Goal: Transaction & Acquisition: Purchase product/service

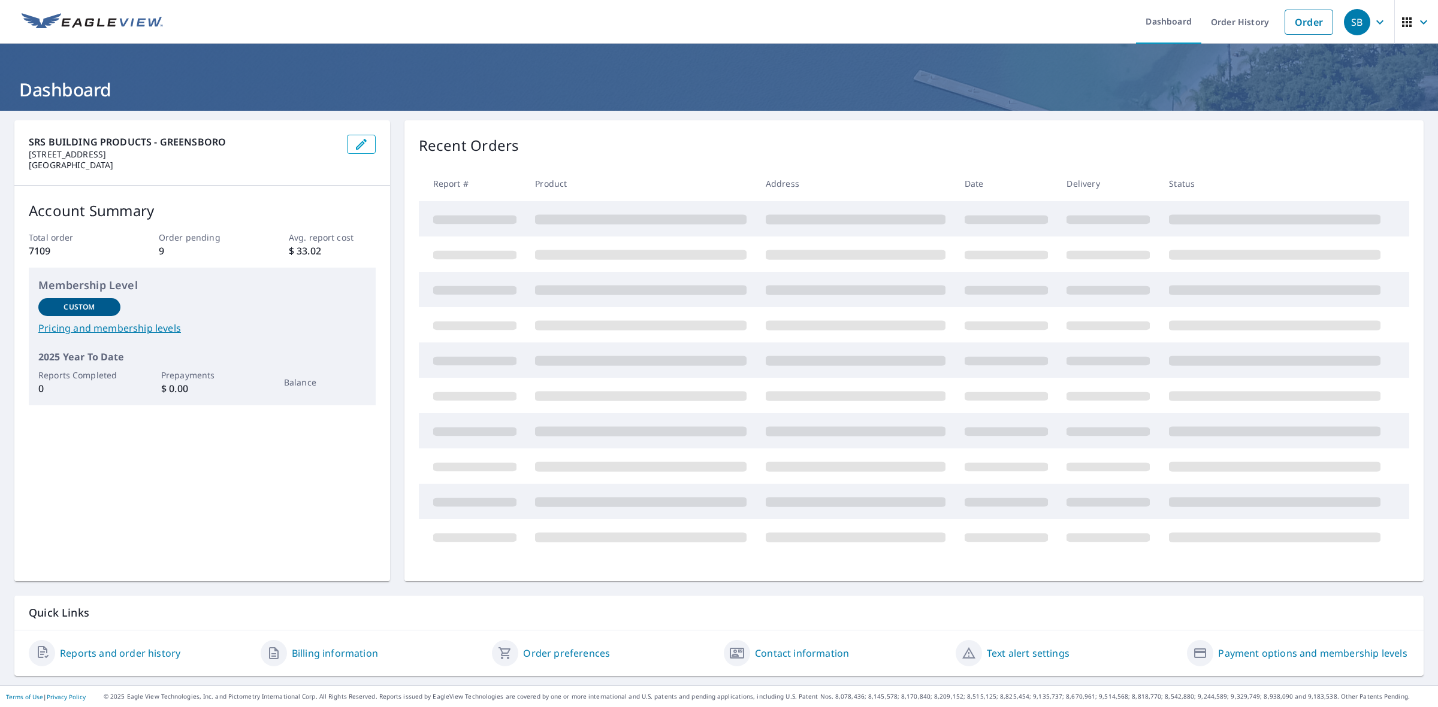
click at [1290, 20] on link "Order" at bounding box center [1308, 22] width 49 height 25
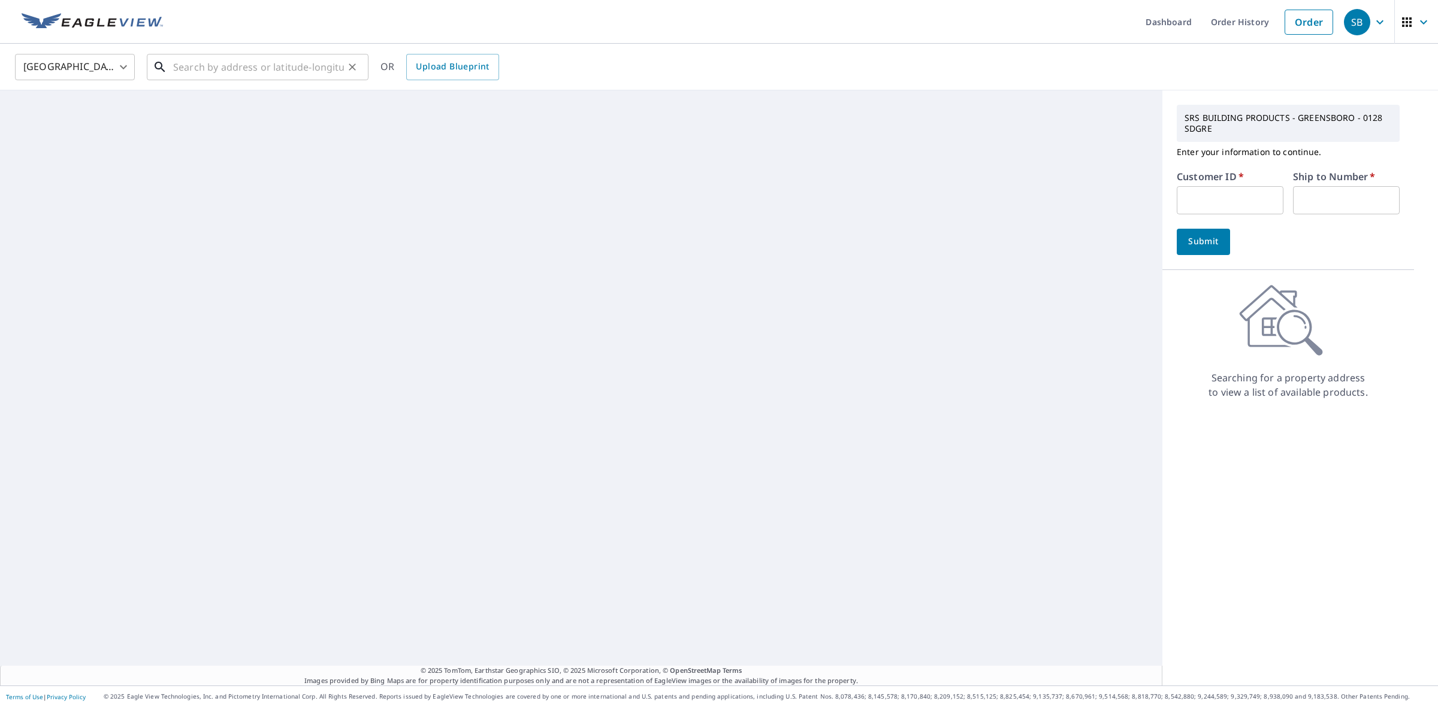
click at [289, 58] on input "text" at bounding box center [258, 67] width 171 height 34
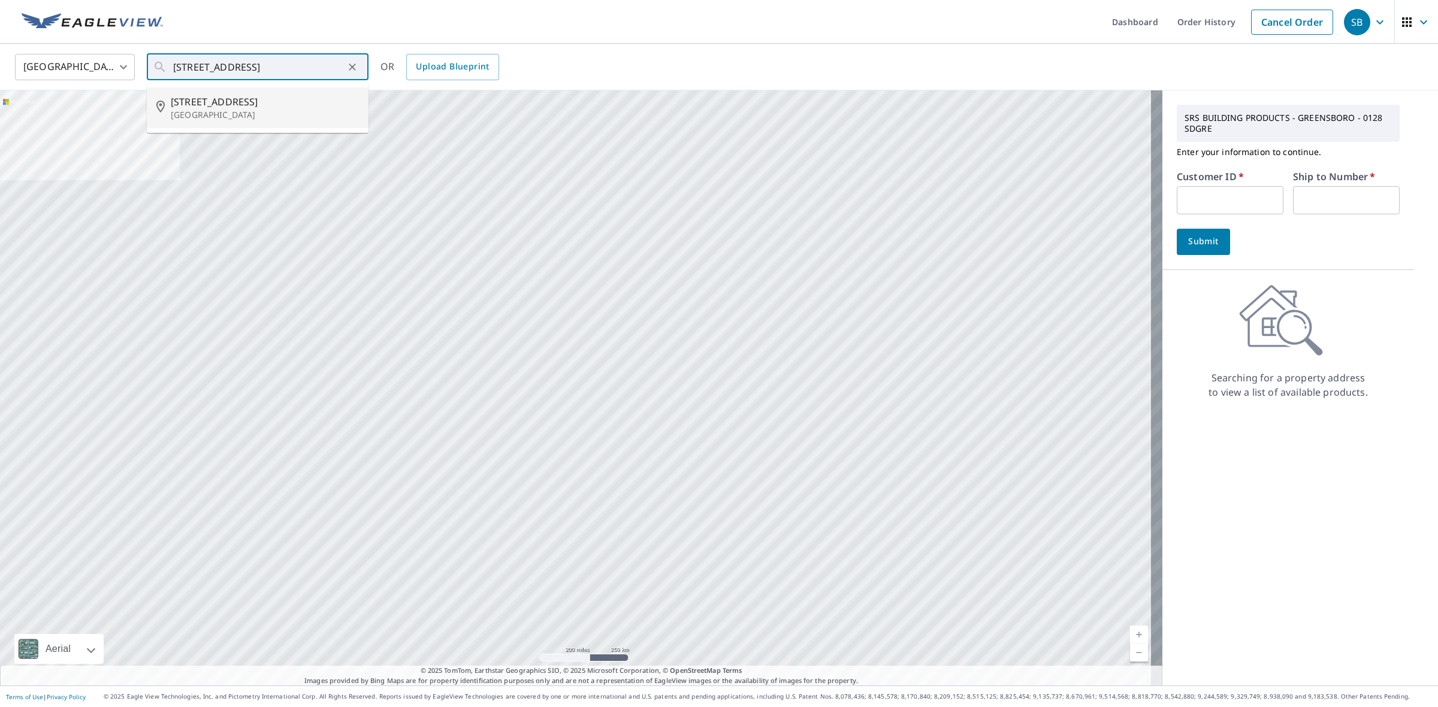
type input "[STREET_ADDRESS][PERSON_NAME]"
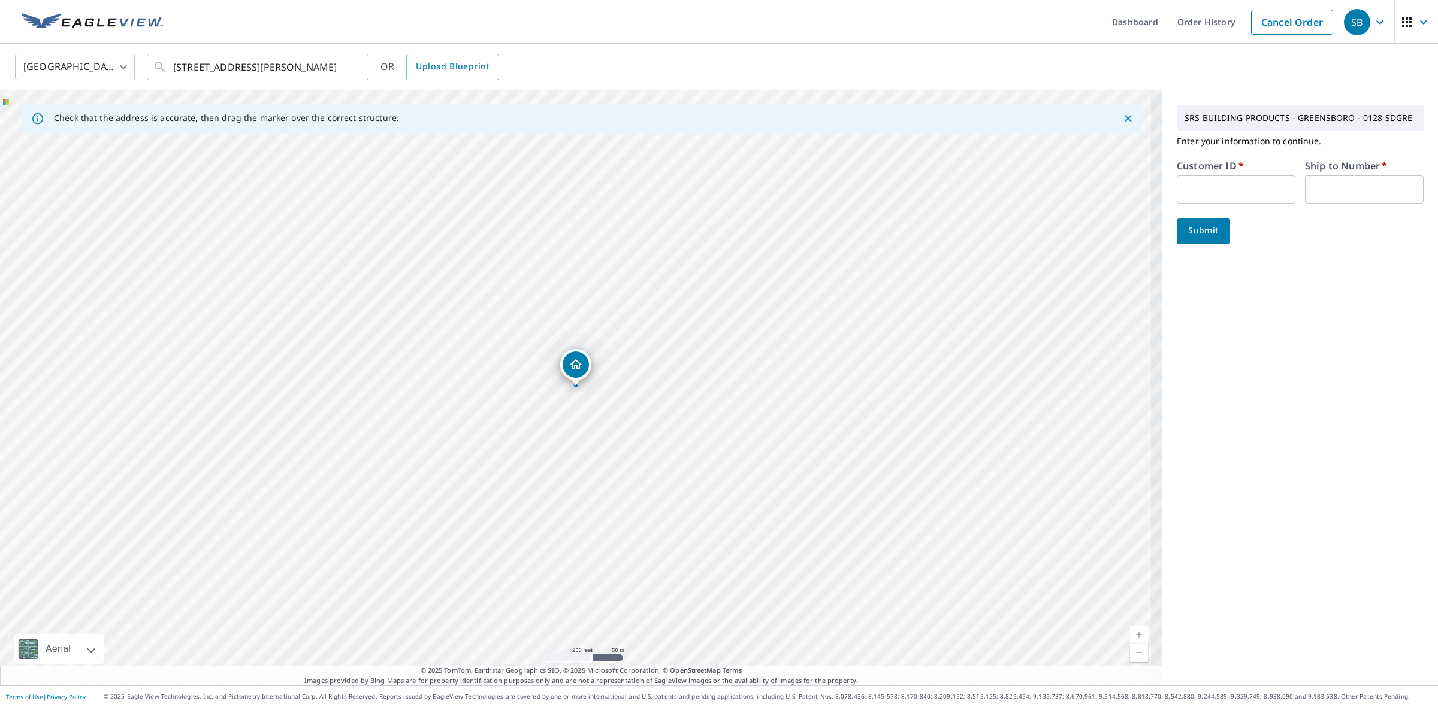
click at [1232, 195] on input "text" at bounding box center [1235, 190] width 119 height 28
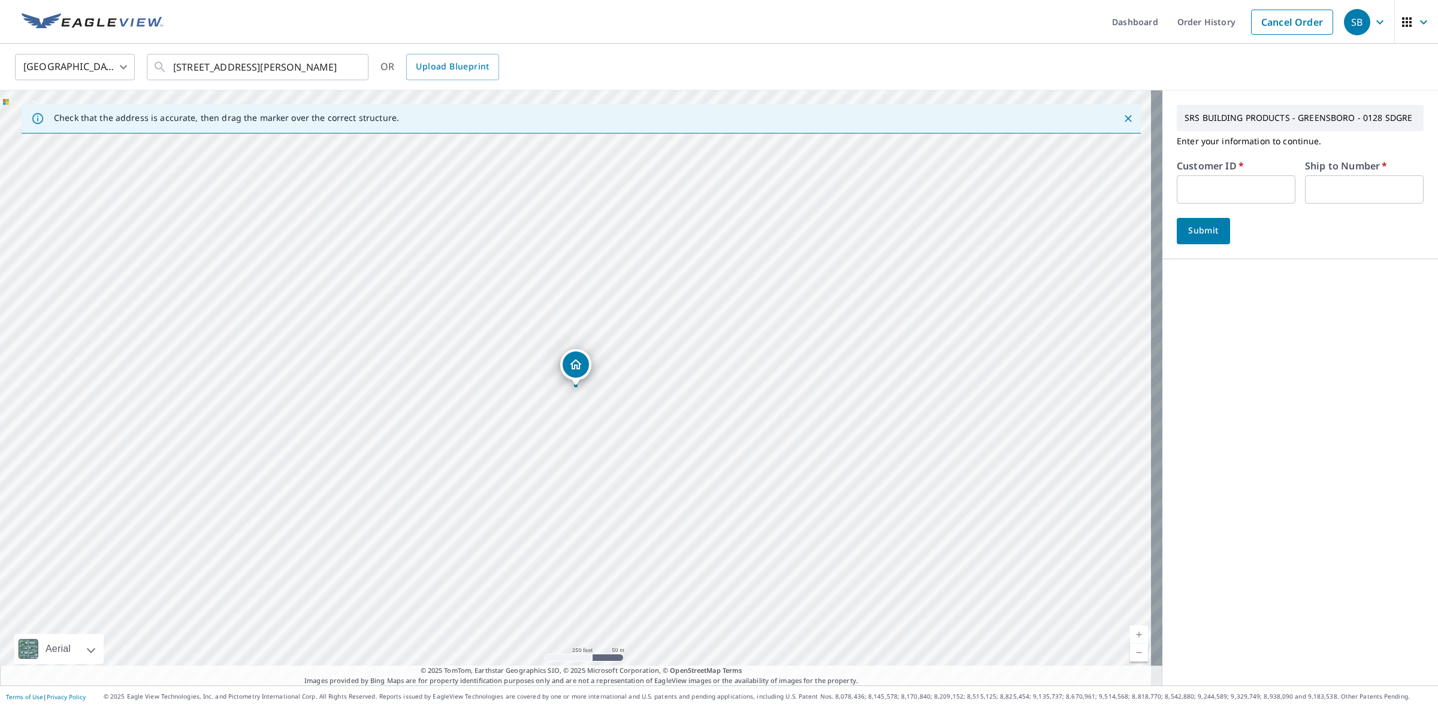
click at [1223, 190] on input "text" at bounding box center [1235, 190] width 119 height 28
paste input "S055744"
type input "S055744"
click at [1305, 186] on input "text" at bounding box center [1364, 190] width 119 height 28
type input "`"
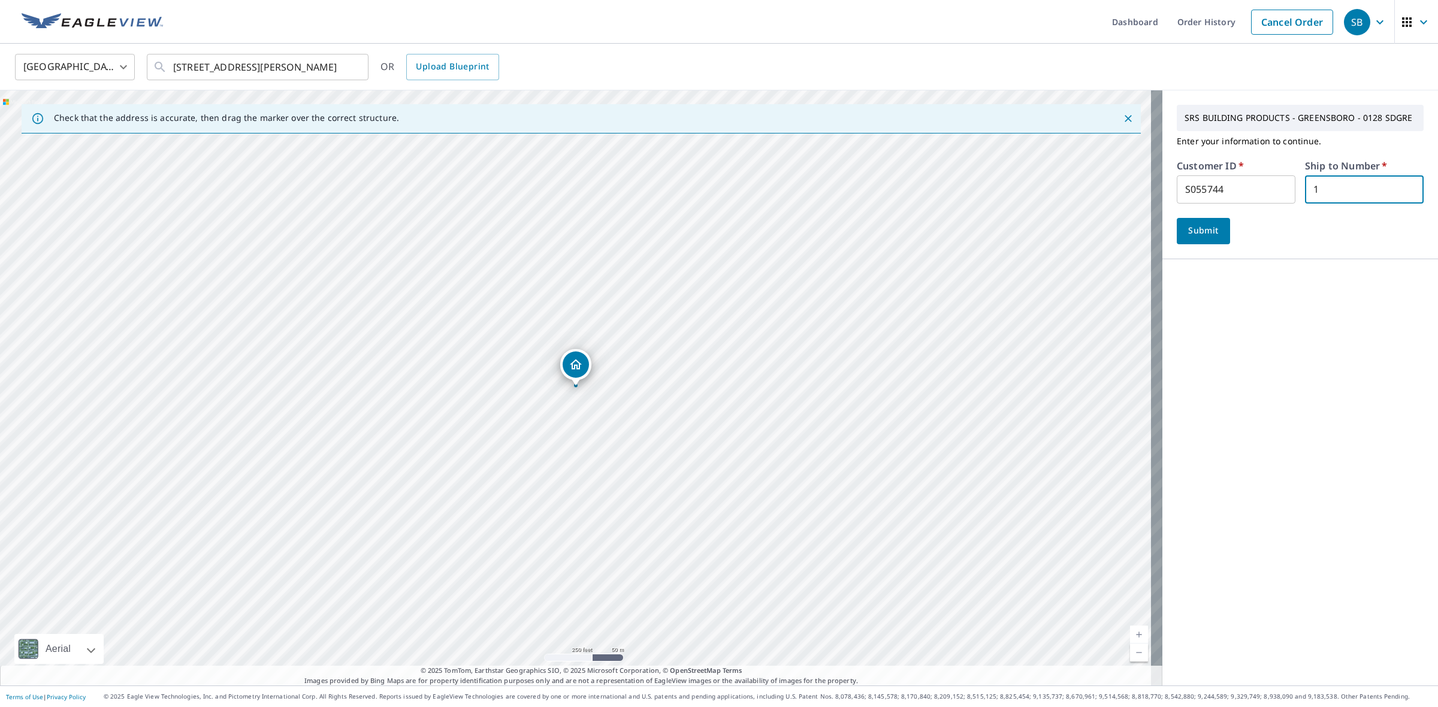
type input "1"
click at [1187, 229] on span "Submit" at bounding box center [1203, 230] width 34 height 15
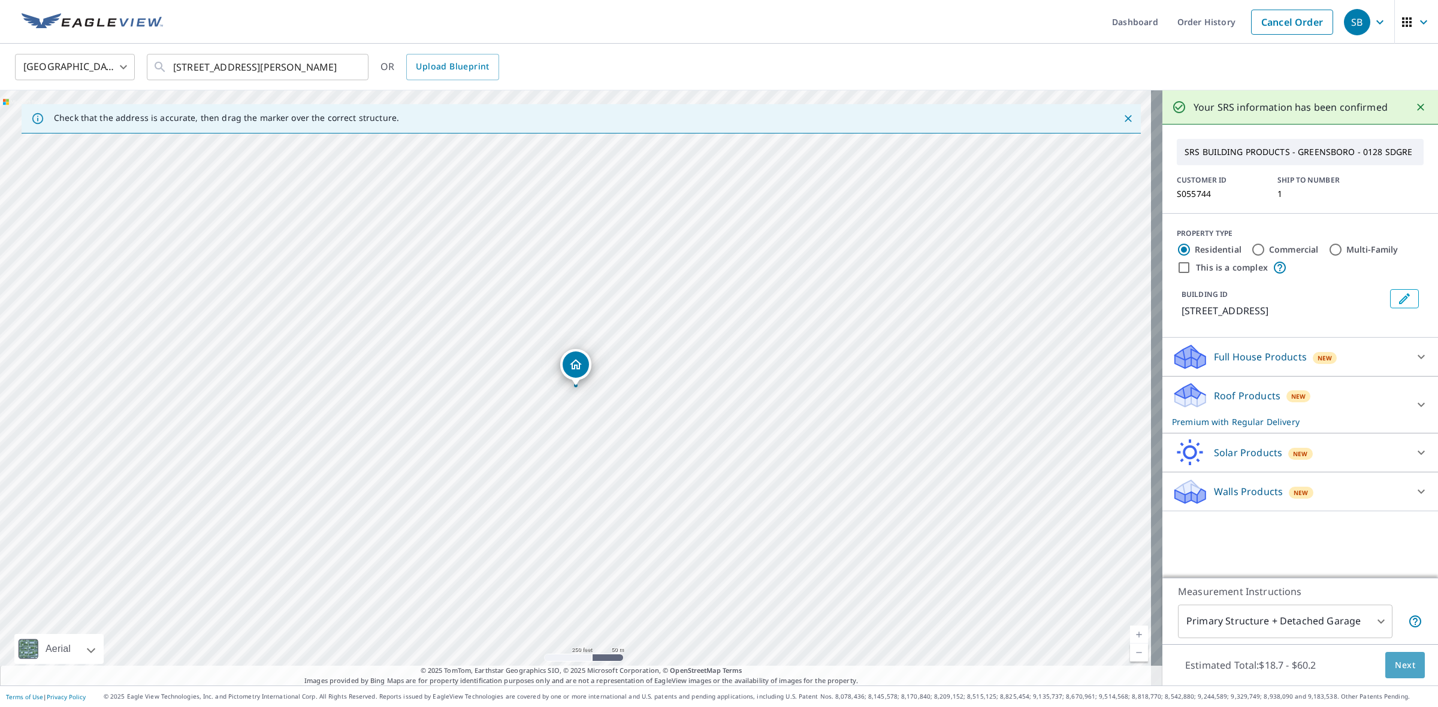
click at [1385, 659] on button "Next" at bounding box center [1405, 665] width 40 height 27
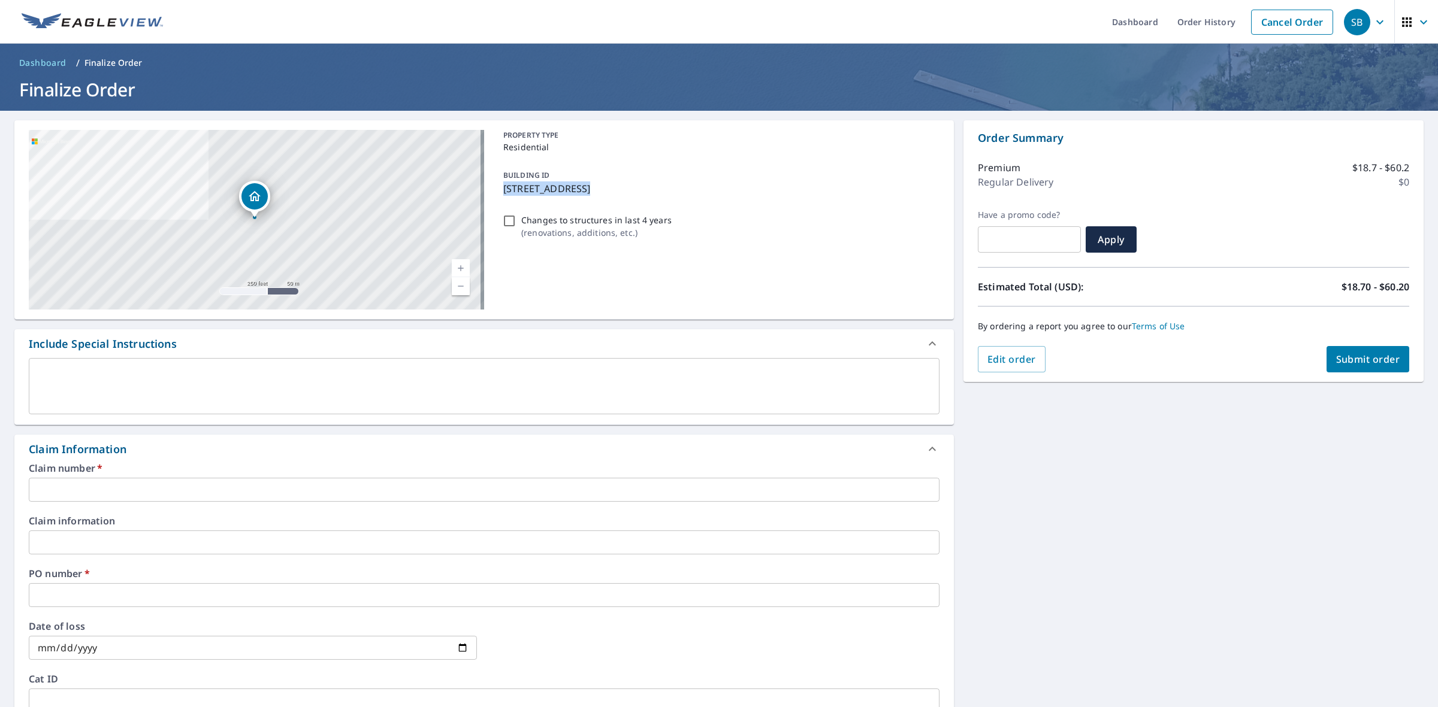
drag, startPoint x: 577, startPoint y: 187, endPoint x: 495, endPoint y: 187, distance: 81.5
click at [498, 187] on div "BUILDING ID [STREET_ADDRESS]" at bounding box center [718, 182] width 441 height 38
checkbox input "true"
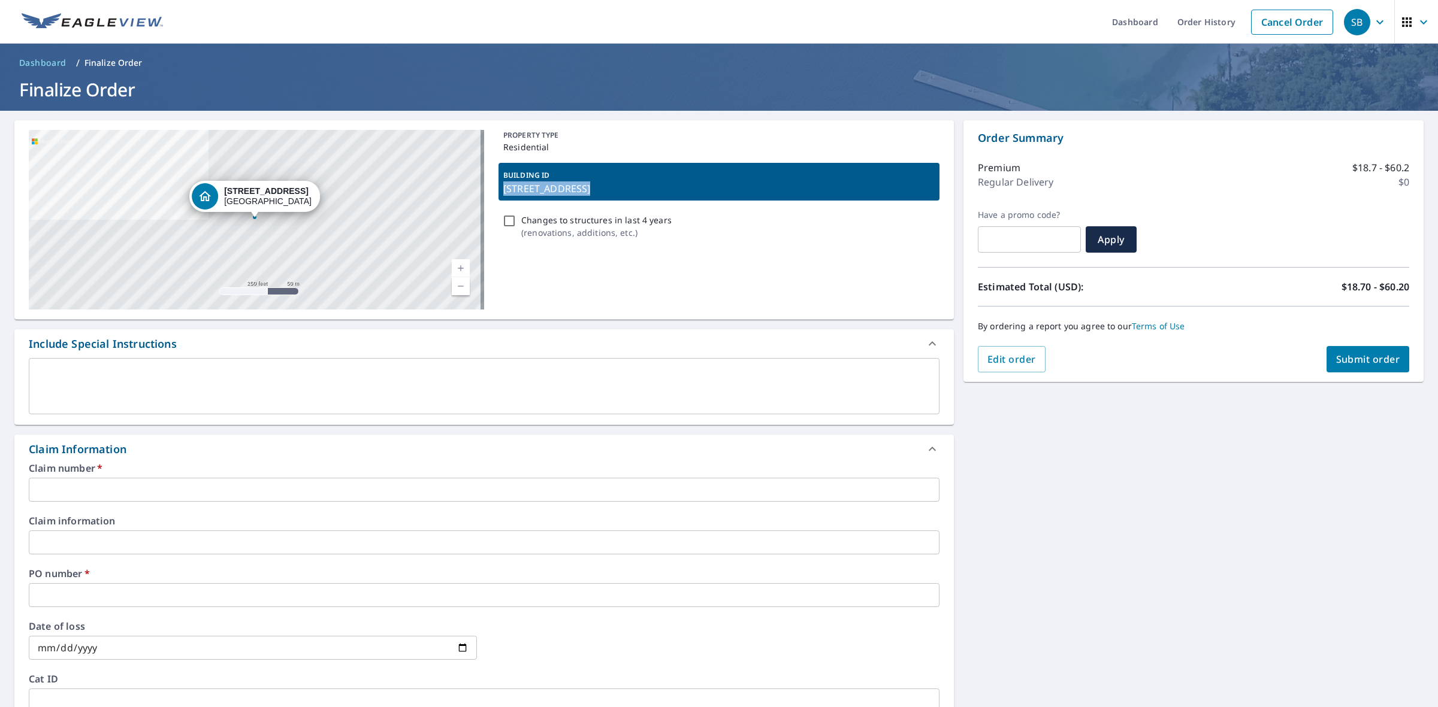
copy p "[STREET_ADDRESS]"
click at [165, 481] on input "text" at bounding box center [484, 490] width 910 height 24
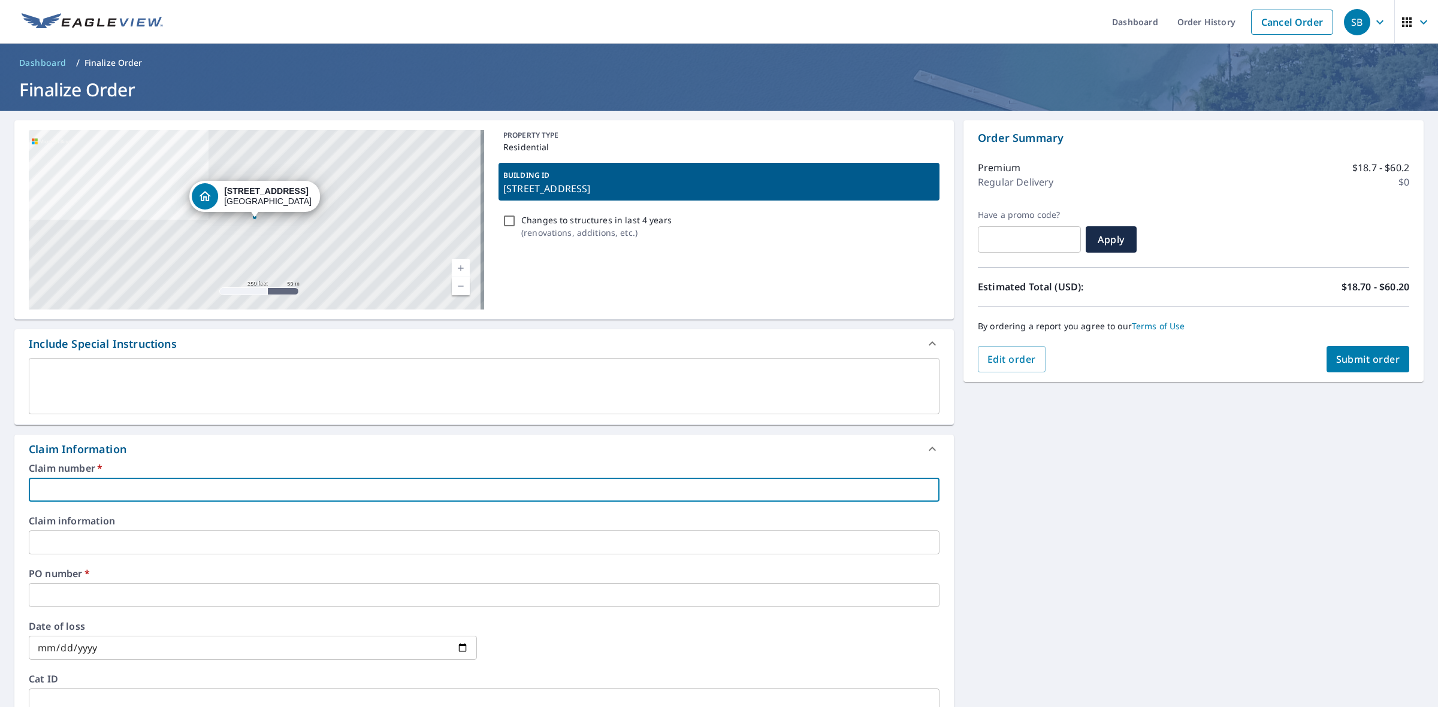
paste input "[STREET_ADDRESS]"
type input "[STREET_ADDRESS]"
checkbox input "true"
type input "[STREET_ADDRESS]"
click at [110, 605] on input "text" at bounding box center [484, 595] width 910 height 24
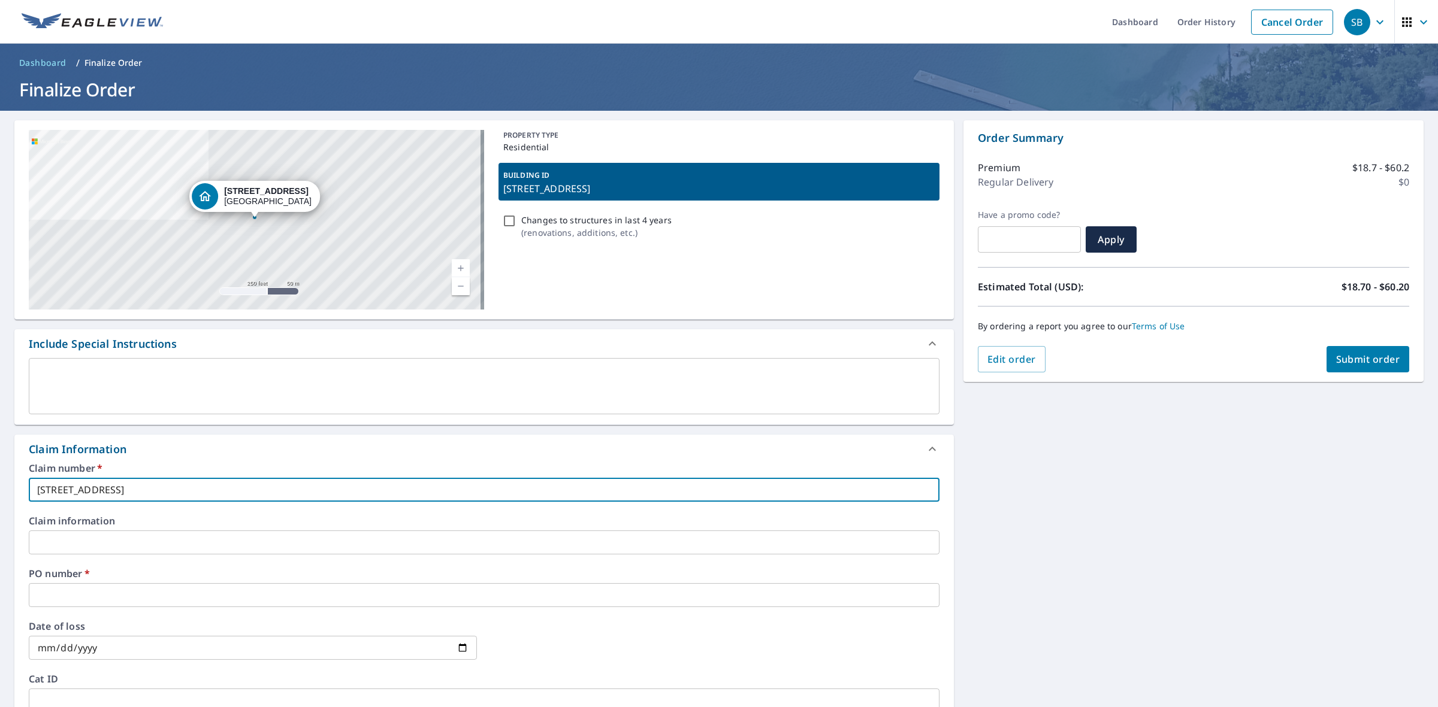
paste input "[STREET_ADDRESS]"
type input "[STREET_ADDRESS]"
checkbox input "true"
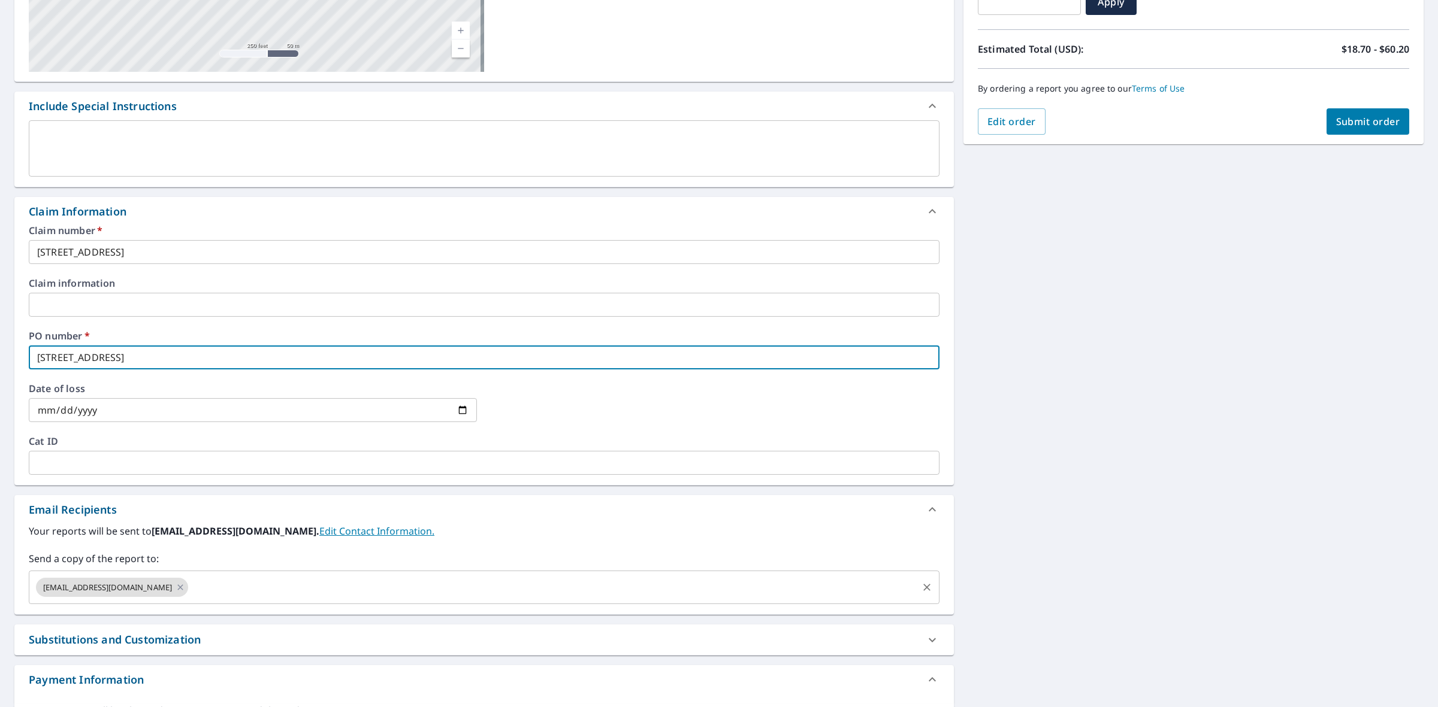
scroll to position [304, 0]
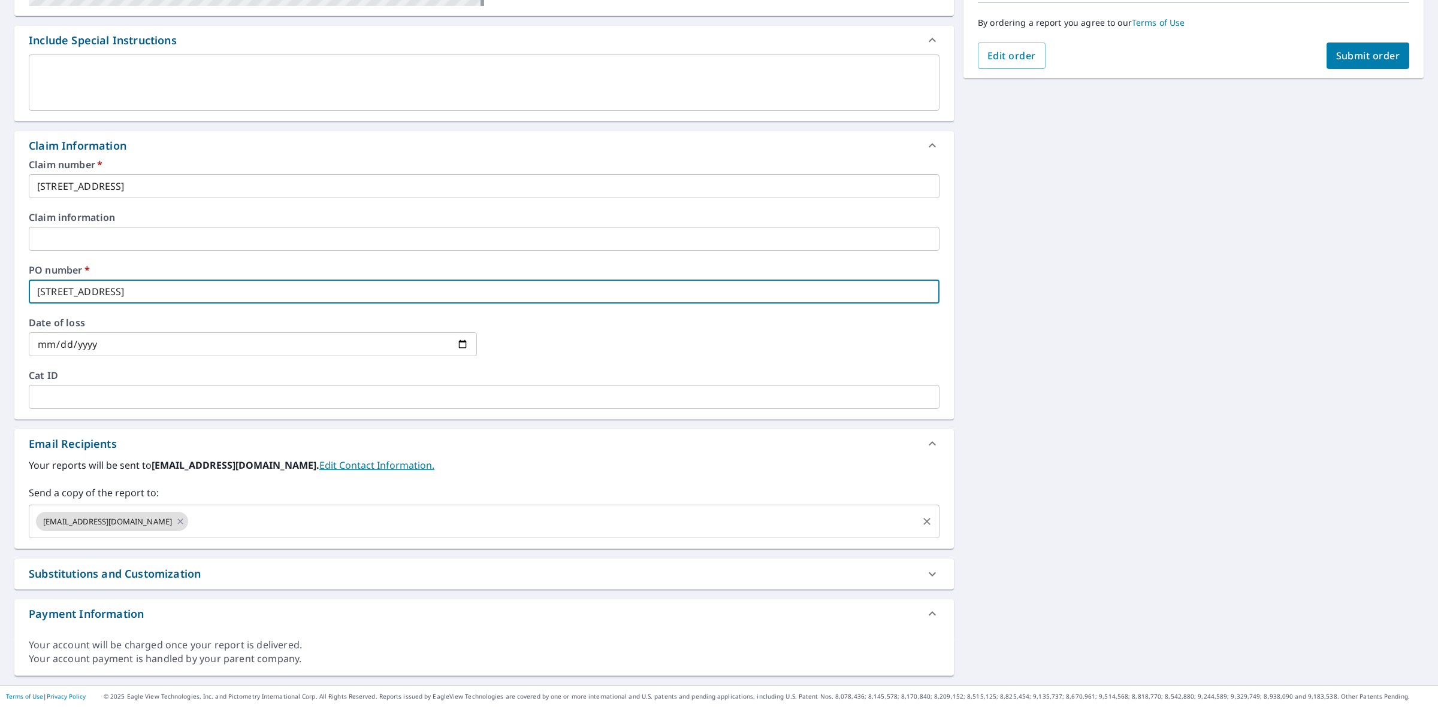
type input "[STREET_ADDRESS]"
click at [369, 511] on input "text" at bounding box center [553, 521] width 726 height 23
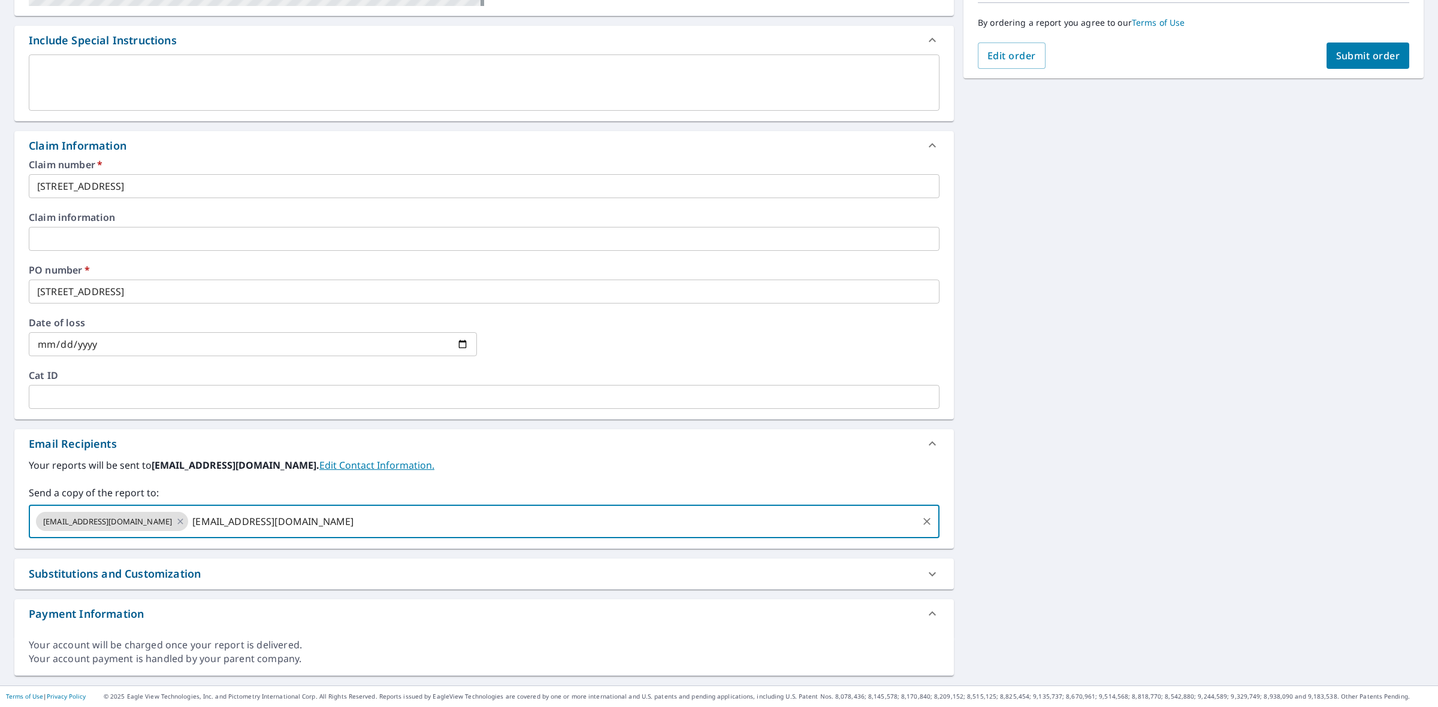
type input "[EMAIL_ADDRESS][DOMAIN_NAME]"
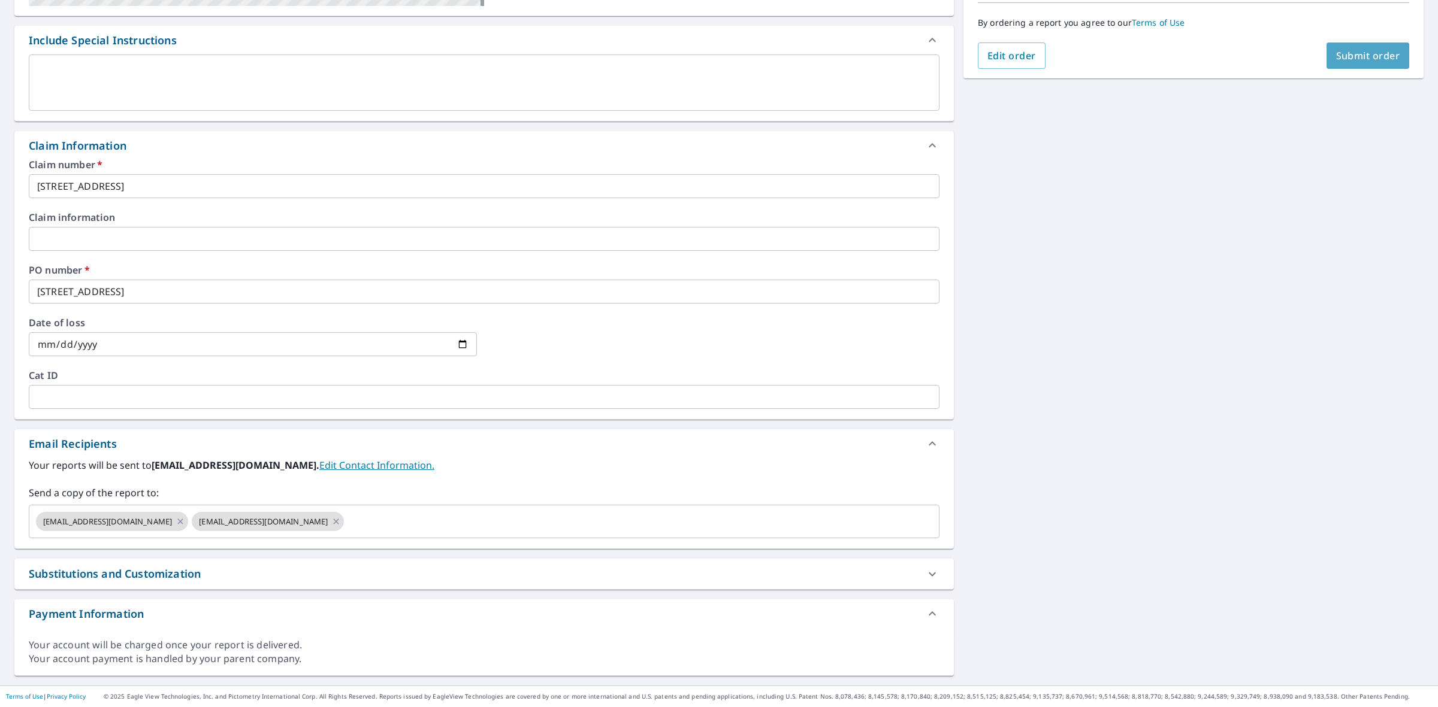
click at [1374, 52] on span "Submit order" at bounding box center [1368, 55] width 64 height 13
checkbox input "true"
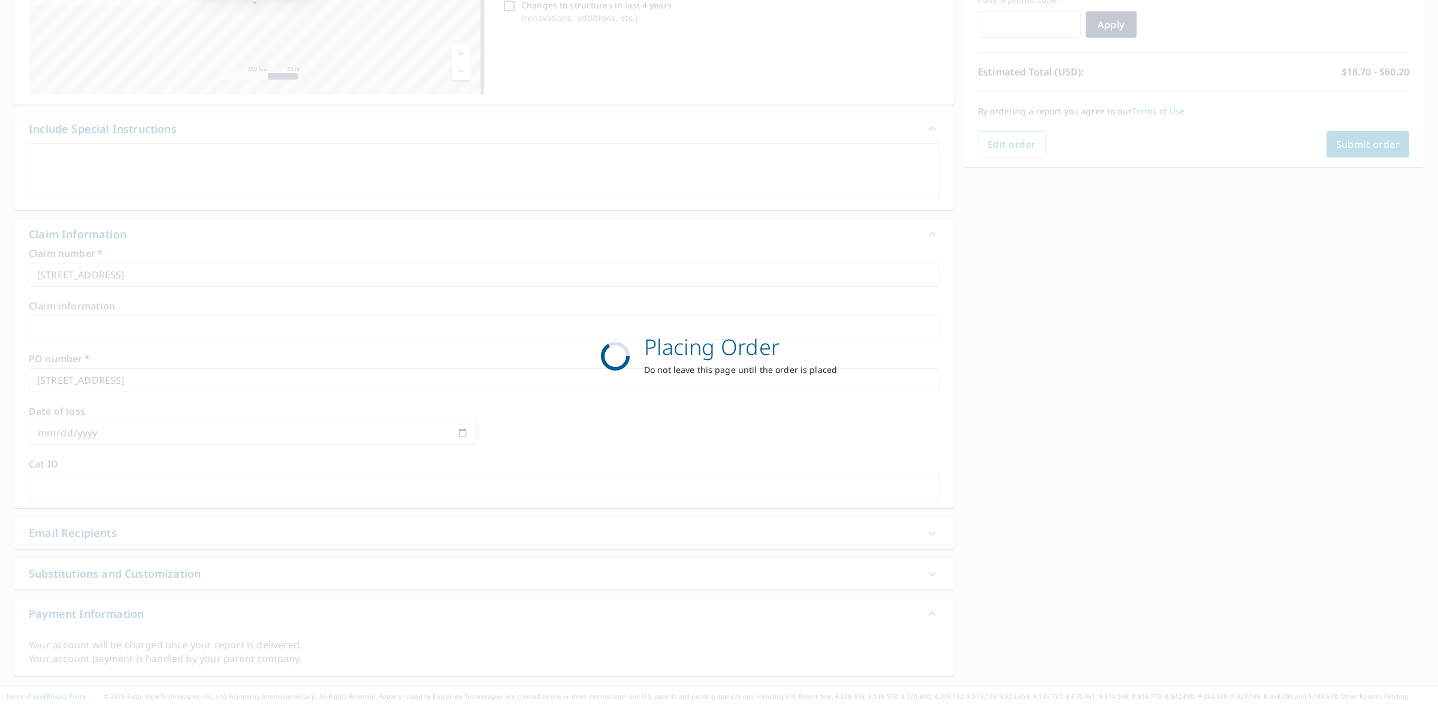
scroll to position [216, 0]
